Goal: Task Accomplishment & Management: Manage account settings

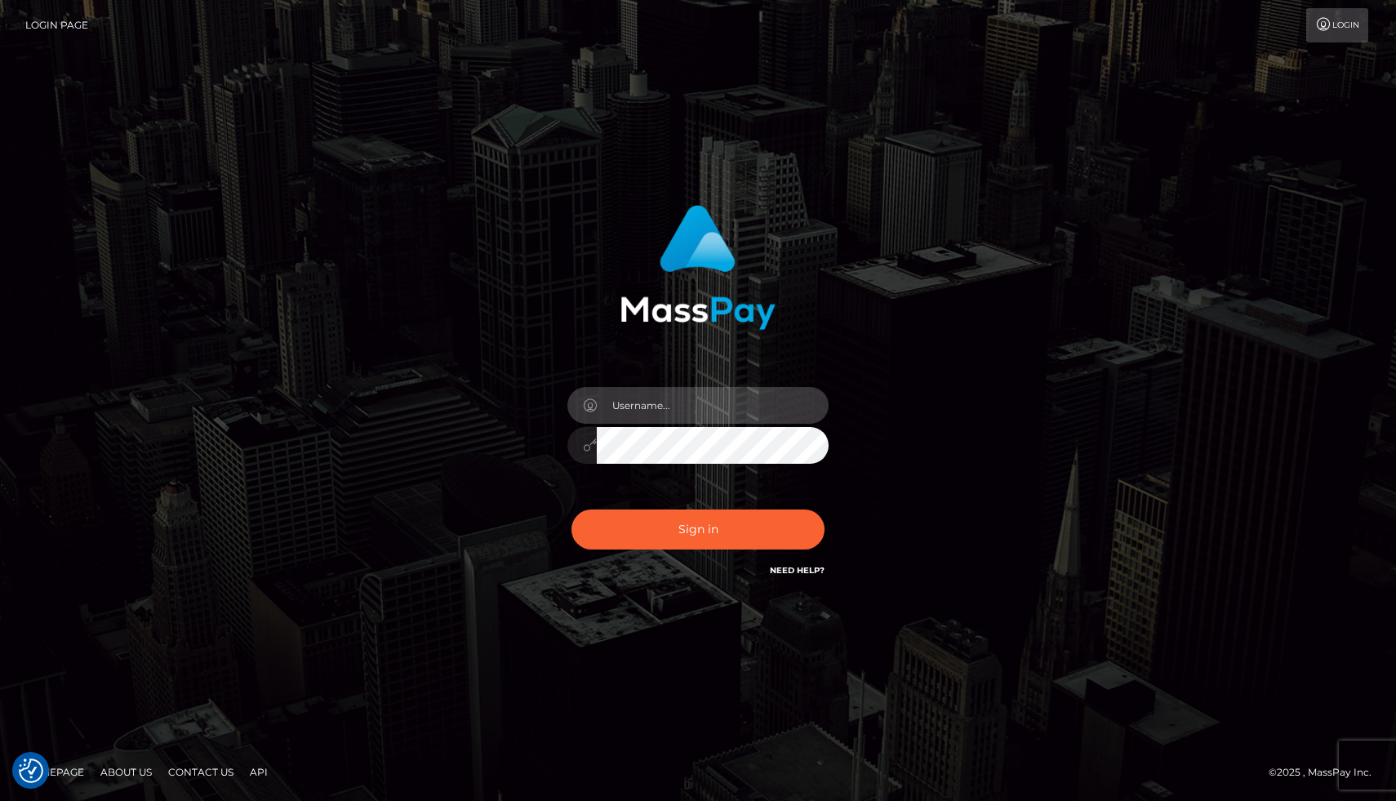
click at [715, 414] on input "text" at bounding box center [713, 405] width 232 height 37
type input "[EMAIL_ADDRESS][DOMAIN_NAME]"
click at [571, 509] on button "Sign in" at bounding box center [697, 529] width 253 height 40
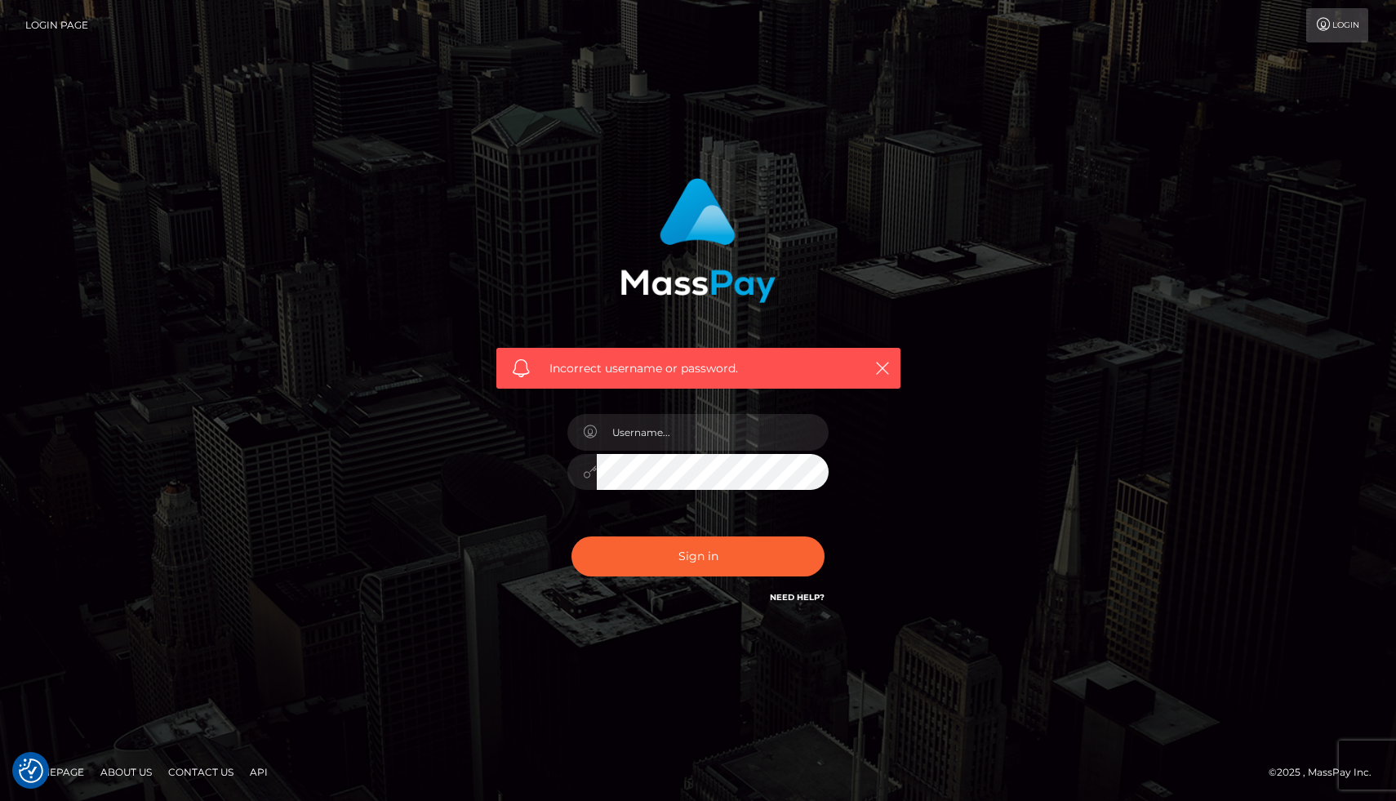
click at [807, 590] on h6 "Need Help?" at bounding box center [797, 596] width 55 height 14
click at [805, 598] on link "Need Help?" at bounding box center [797, 597] width 55 height 11
click at [830, 598] on div "Sign in Need Help?" at bounding box center [698, 563] width 286 height 73
click at [826, 598] on div "Sign in Need Help?" at bounding box center [698, 563] width 286 height 73
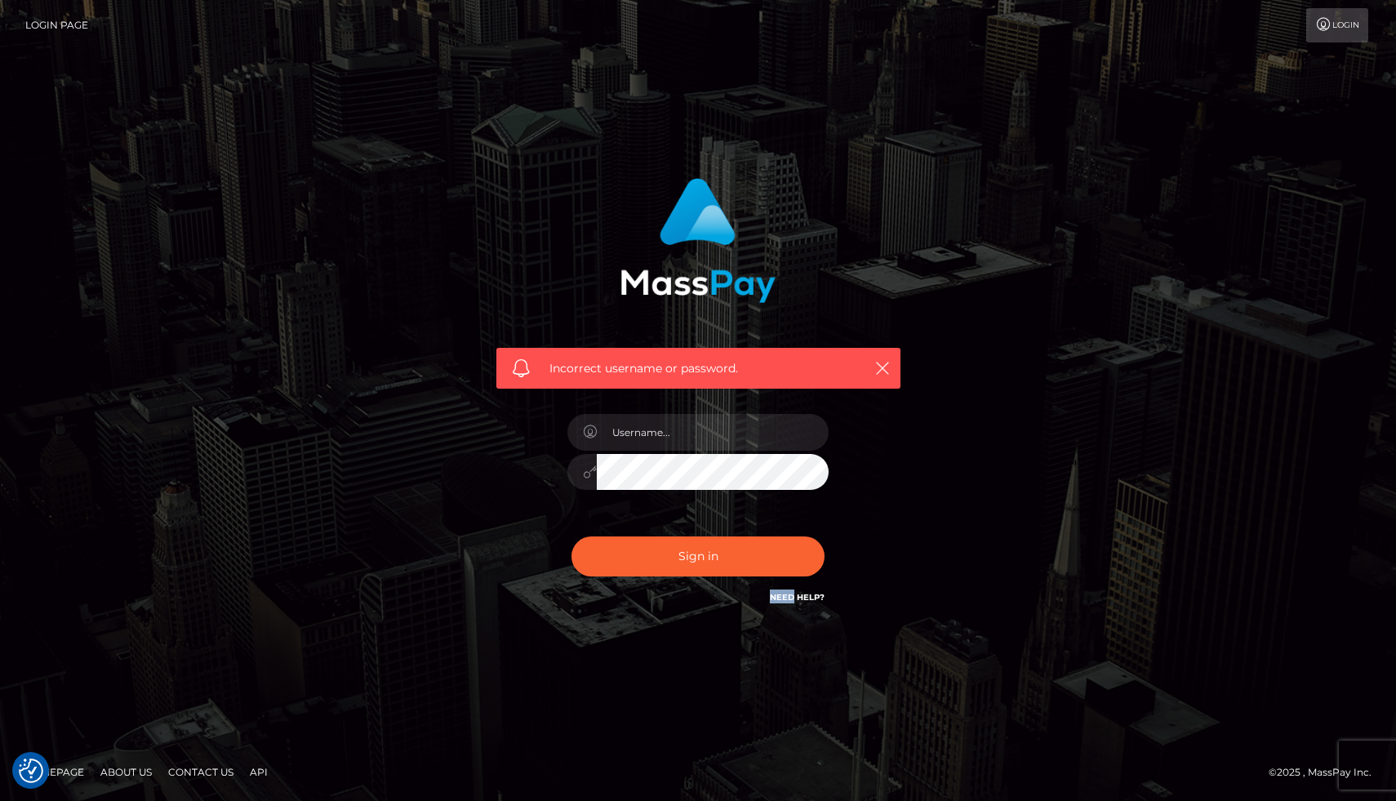
click at [821, 598] on link "Need Help?" at bounding box center [797, 597] width 55 height 11
click at [709, 422] on input "text" at bounding box center [713, 432] width 232 height 37
click at [558, 368] on span "Incorrect username or password." at bounding box center [698, 368] width 298 height 17
click at [544, 370] on div "Incorrect username or password." at bounding box center [698, 368] width 404 height 41
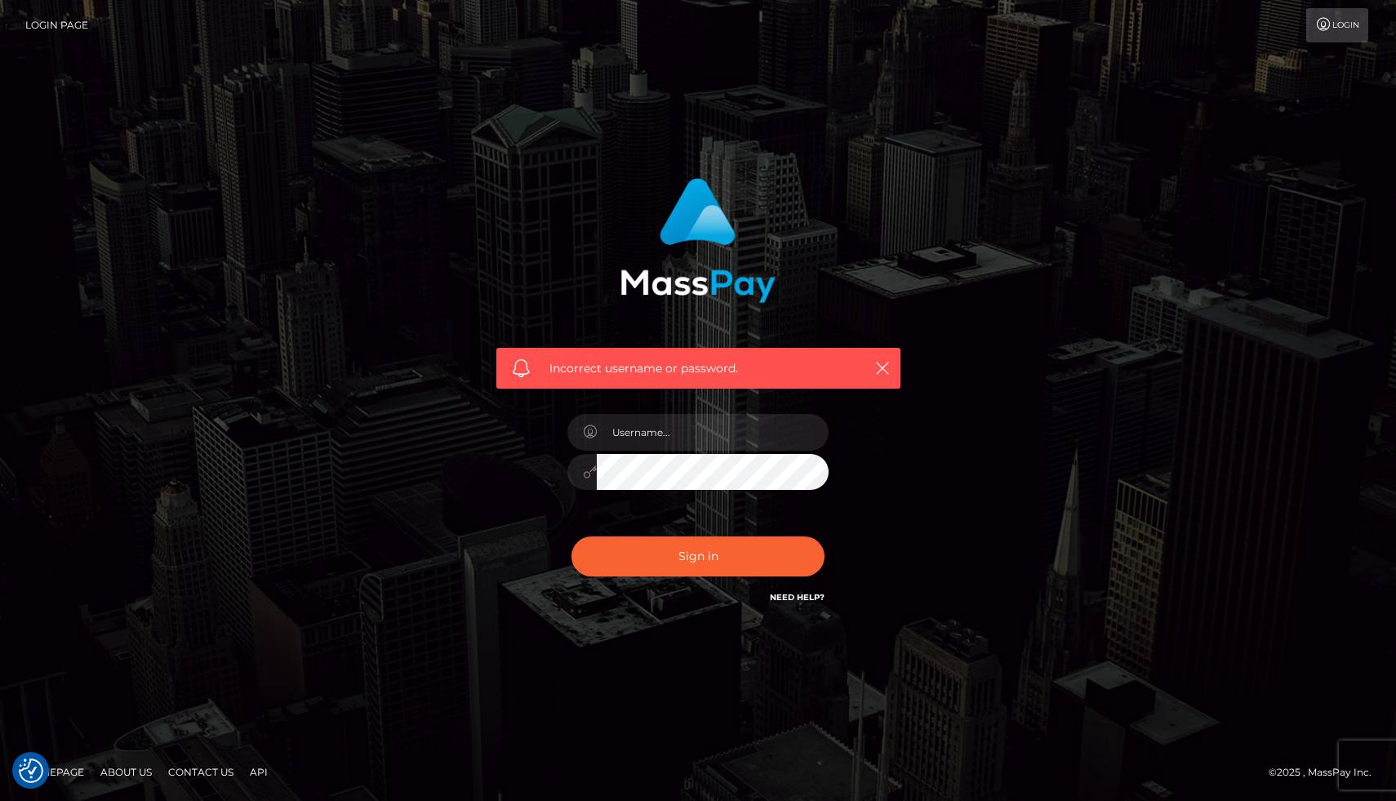
click at [800, 593] on link "Need Help?" at bounding box center [797, 597] width 55 height 11
click at [1335, 33] on link "Login" at bounding box center [1337, 25] width 62 height 34
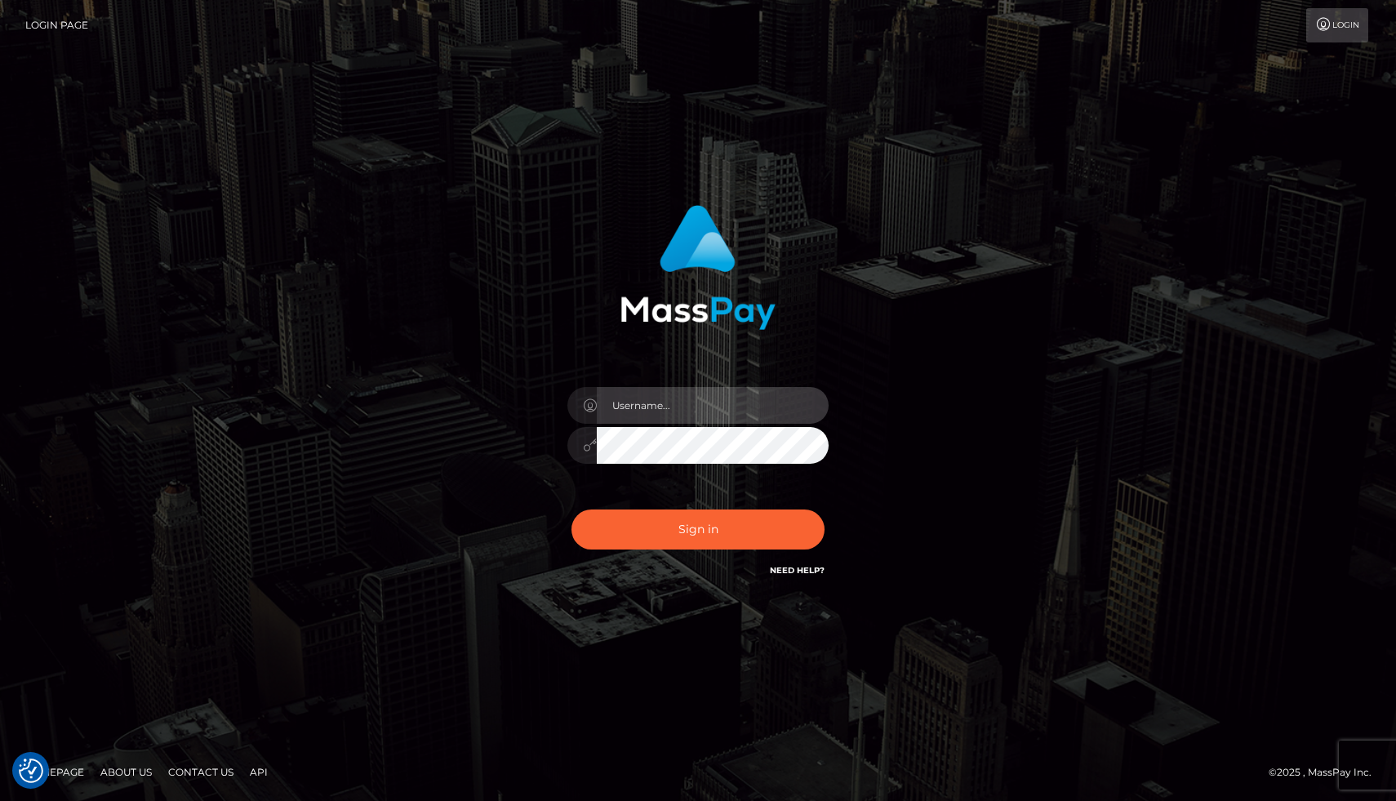
click at [718, 393] on input "text" at bounding box center [713, 405] width 232 height 37
type input "[EMAIL_ADDRESS][DOMAIN_NAME]"
click at [571, 509] on button "Sign in" at bounding box center [697, 529] width 253 height 40
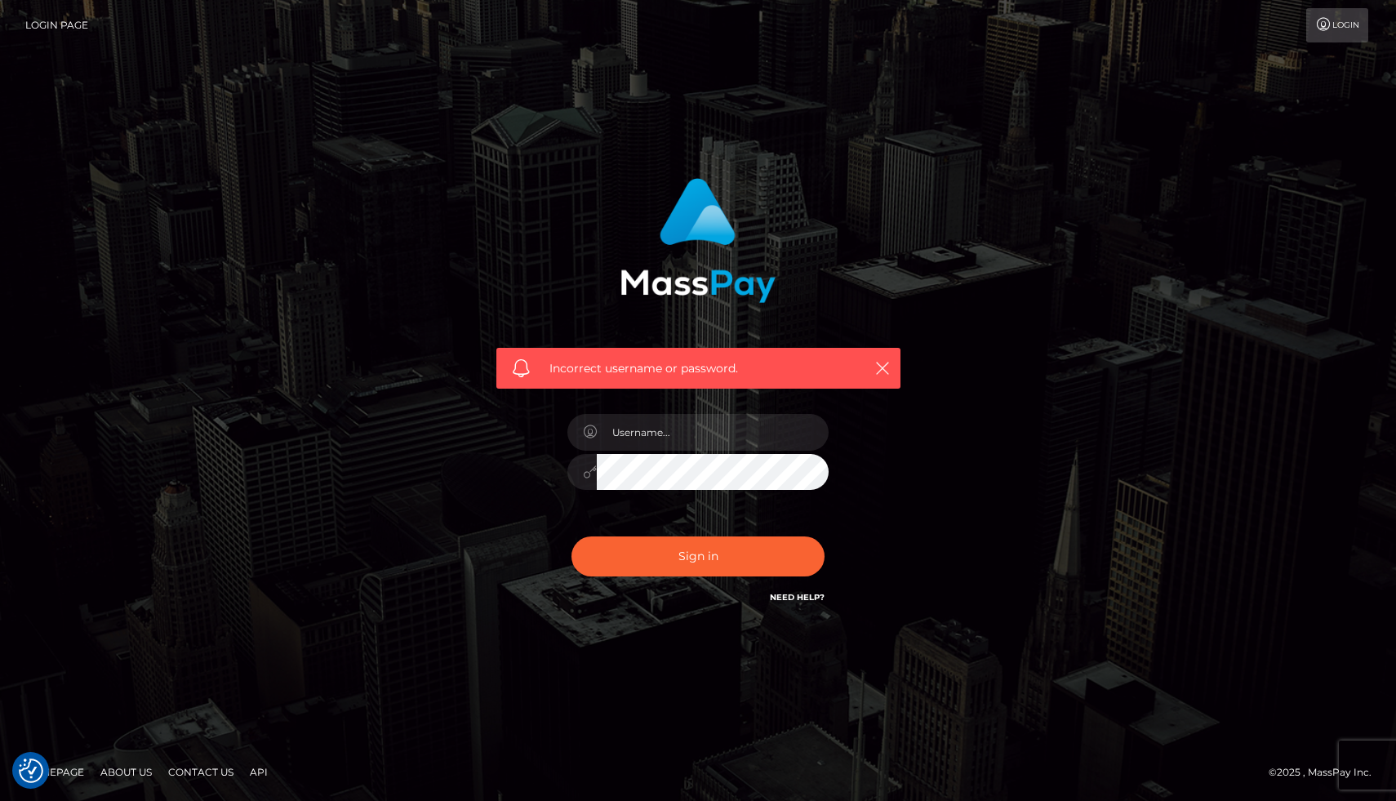
click at [807, 600] on link "Need Help?" at bounding box center [797, 597] width 55 height 11
click at [691, 429] on input "text" at bounding box center [713, 432] width 232 height 37
click at [918, 553] on div "Incorrect username or password." at bounding box center [698, 400] width 453 height 469
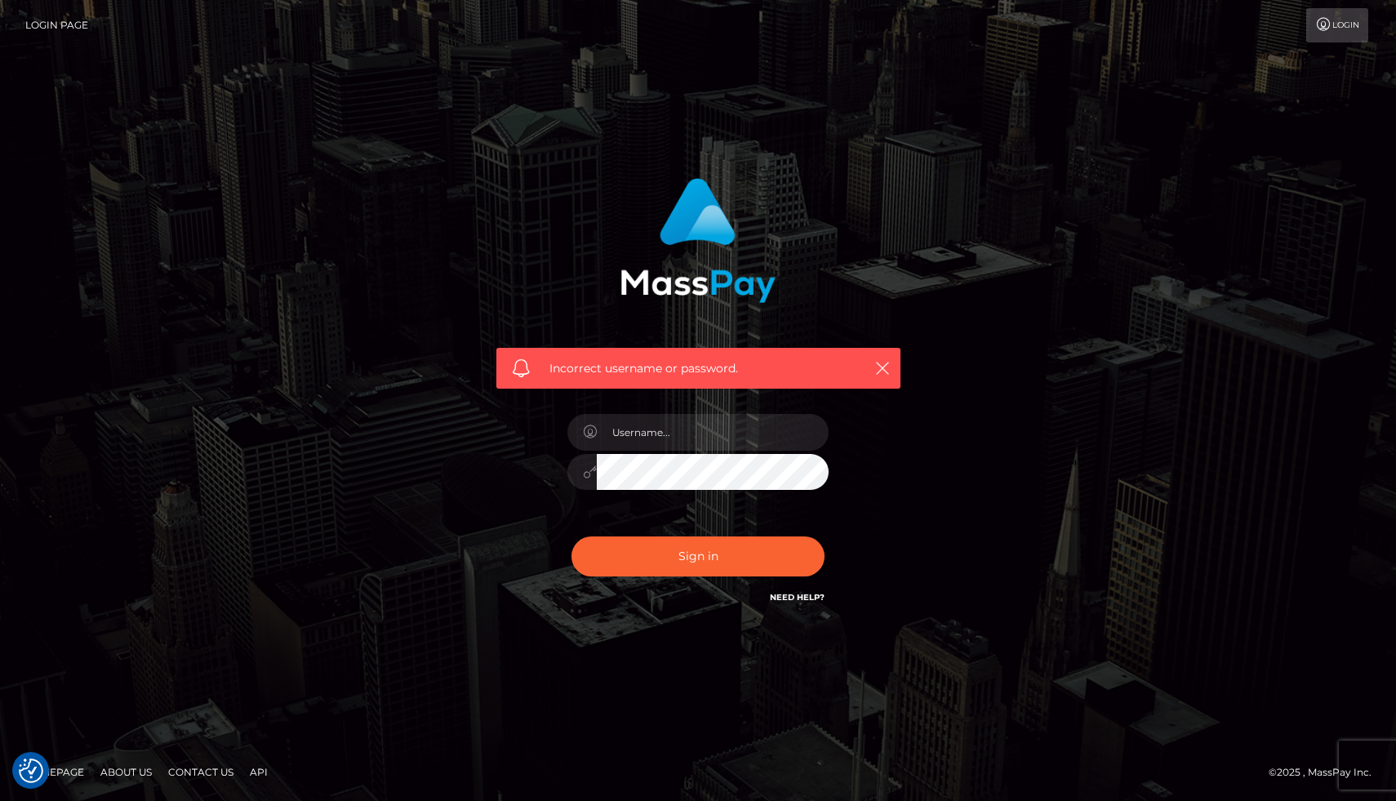
click at [212, 768] on link "Contact Us" at bounding box center [201, 771] width 78 height 25
click at [72, 771] on link "Homepage" at bounding box center [54, 771] width 73 height 25
click at [37, 767] on img "Consent Preferences" at bounding box center [31, 770] width 24 height 24
